Goal: Information Seeking & Learning: Learn about a topic

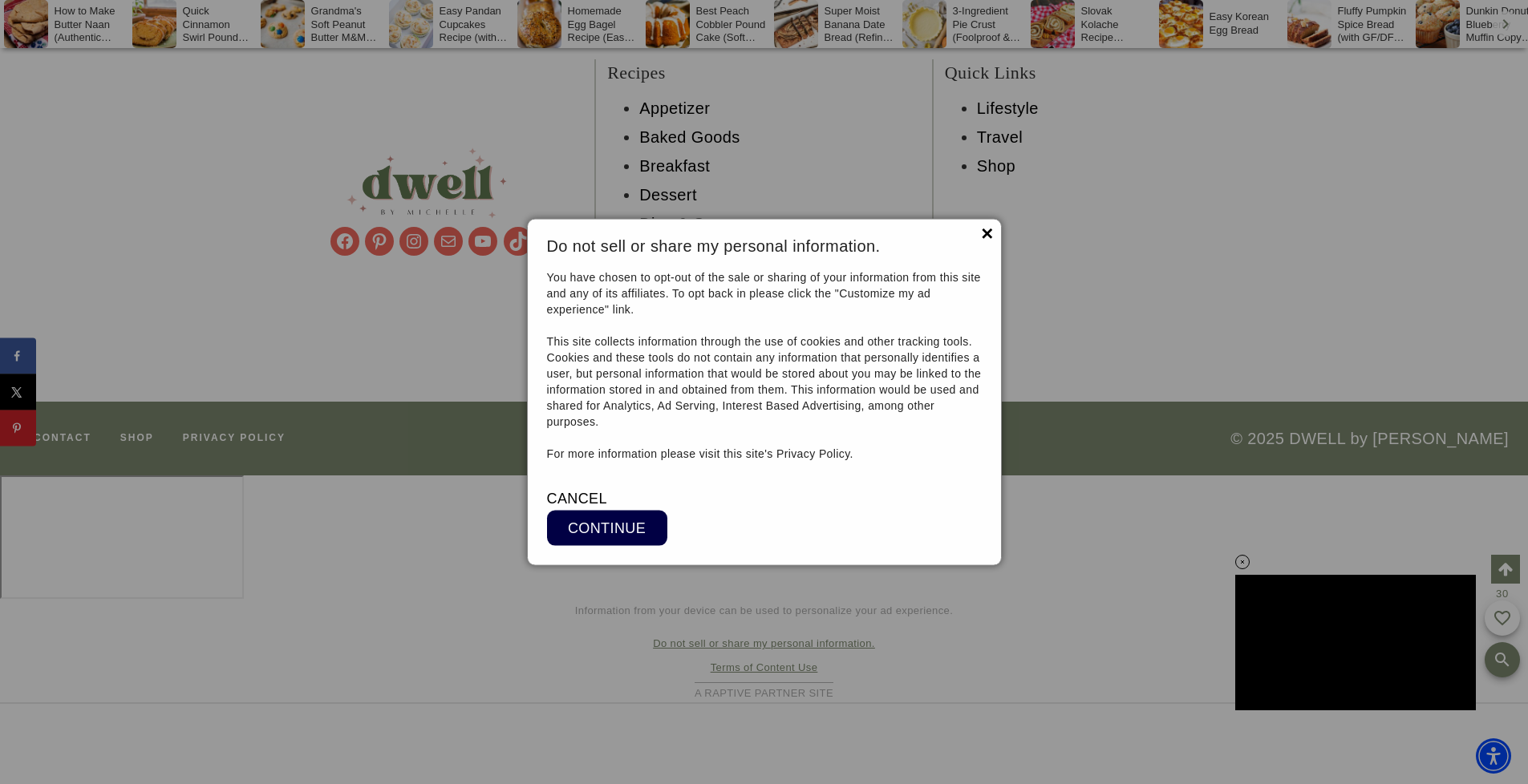
scroll to position [13267, 0]
